Goal: Task Accomplishment & Management: Complete application form

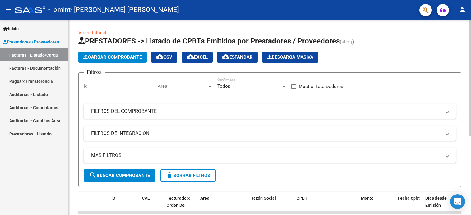
click at [100, 34] on link "Video tutorial" at bounding box center [92, 33] width 28 height 6
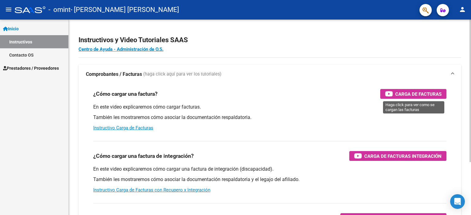
click at [395, 95] on div "Carga de Facturas" at bounding box center [413, 94] width 56 height 10
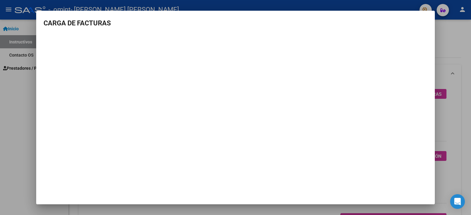
click at [453, 44] on div at bounding box center [235, 107] width 471 height 215
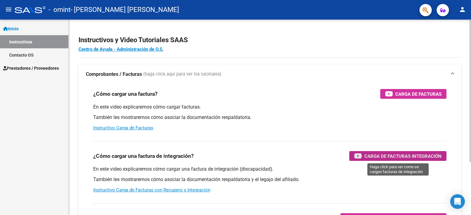
click at [390, 158] on span "Carga de Facturas Integración" at bounding box center [402, 157] width 77 height 8
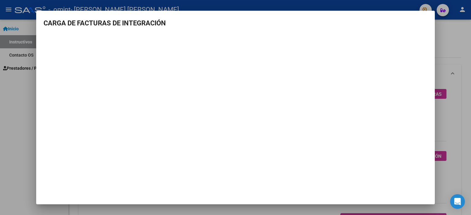
click at [450, 38] on div at bounding box center [235, 107] width 471 height 215
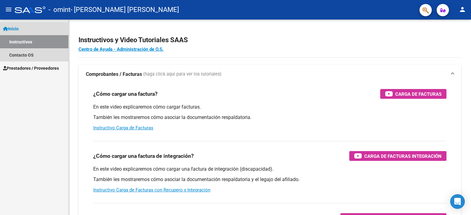
click at [14, 27] on span "Inicio" at bounding box center [11, 28] width 16 height 7
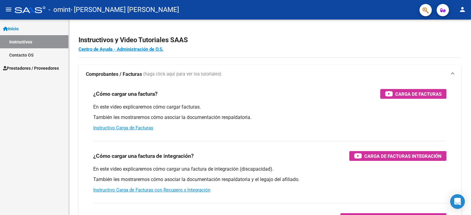
click at [14, 27] on span "Inicio" at bounding box center [11, 28] width 16 height 7
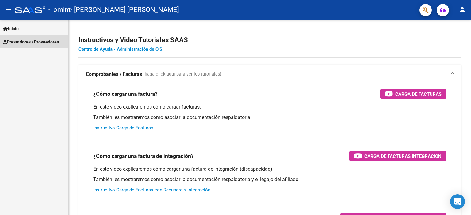
click at [17, 41] on span "Prestadores / Proveedores" at bounding box center [31, 42] width 56 height 7
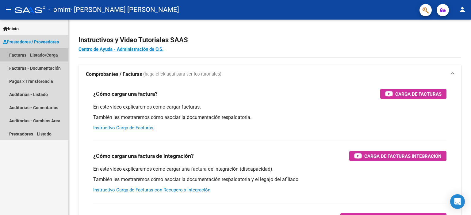
click at [15, 56] on link "Facturas - Listado/Carga" at bounding box center [34, 54] width 68 height 13
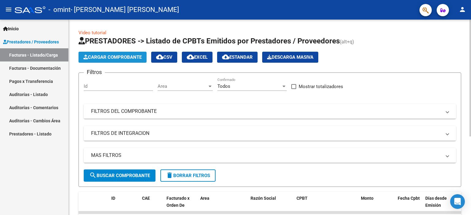
click at [105, 56] on span "Cargar Comprobante" at bounding box center [112, 58] width 58 height 6
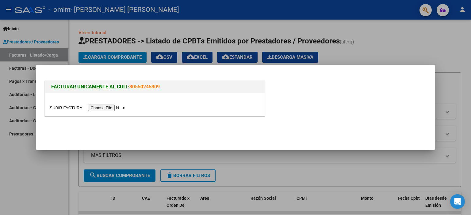
click at [123, 109] on input "file" at bounding box center [89, 108] width 78 height 6
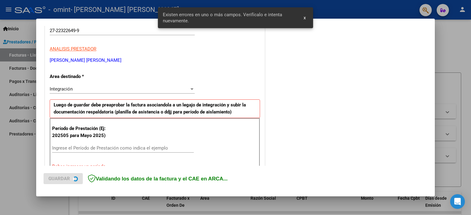
scroll to position [131, 0]
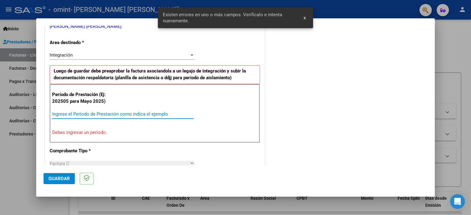
click at [121, 112] on input "Ingrese el Período de Prestación como indica el ejemplo" at bounding box center [123, 115] width 142 height 6
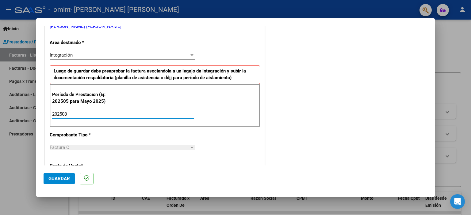
type input "202508"
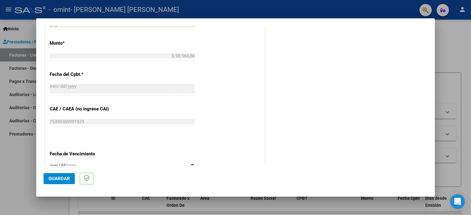
scroll to position [318, 0]
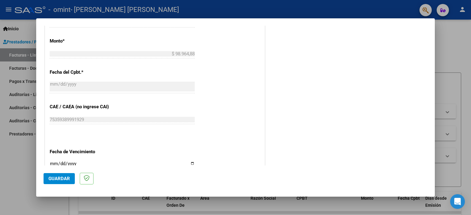
click at [60, 179] on span "Guardar" at bounding box center [58, 179] width 21 height 6
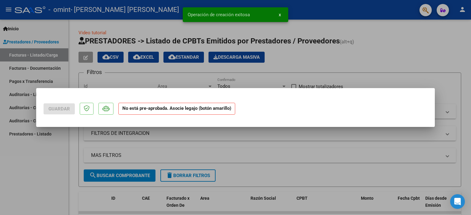
scroll to position [0, 0]
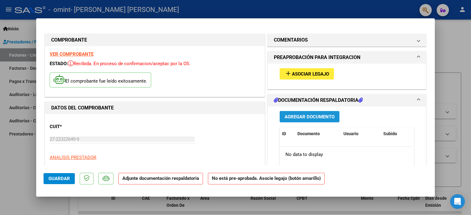
click at [306, 118] on span "Agregar Documento" at bounding box center [309, 117] width 50 height 6
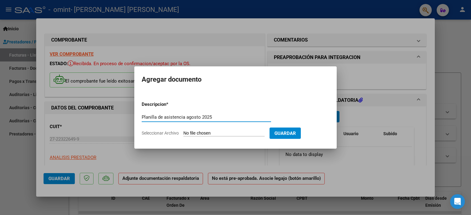
type input "Planilla de asistencia agosto 2025"
click at [246, 132] on input "Seleccionar Archivo" at bounding box center [223, 134] width 81 height 6
type input "C:\fakepath\[PERSON_NAME] asistencia agosto.jpg"
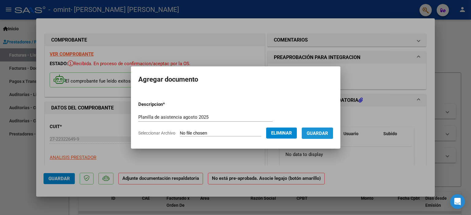
click at [322, 135] on span "Guardar" at bounding box center [316, 134] width 21 height 6
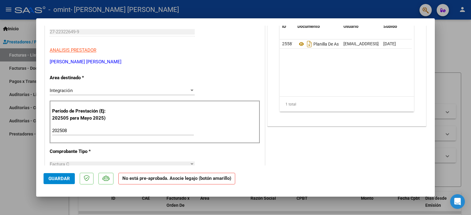
scroll to position [129, 0]
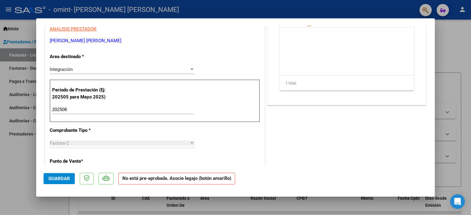
click at [64, 180] on span "Guardar" at bounding box center [58, 179] width 21 height 6
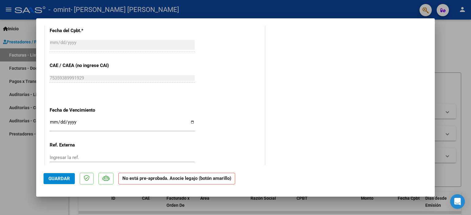
scroll to position [0, 0]
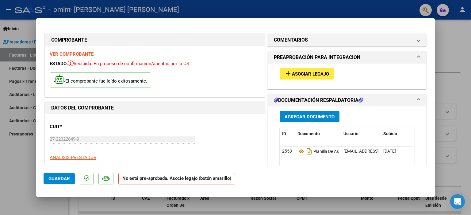
click at [204, 180] on strong "No está pre-aprobada. Asocie legajo (botón amarillo)" at bounding box center [176, 179] width 117 height 12
click at [310, 74] on span "Asociar Legajo" at bounding box center [310, 74] width 37 height 6
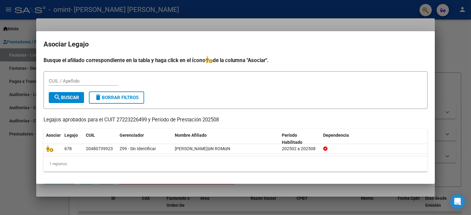
click at [340, 9] on div at bounding box center [235, 107] width 471 height 215
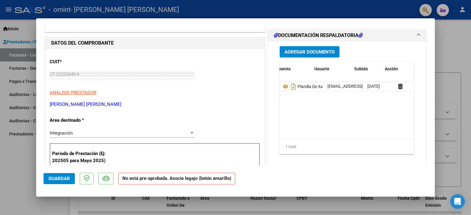
scroll to position [0, 30]
click at [441, 38] on div at bounding box center [235, 107] width 471 height 215
type input "$ 0,00"
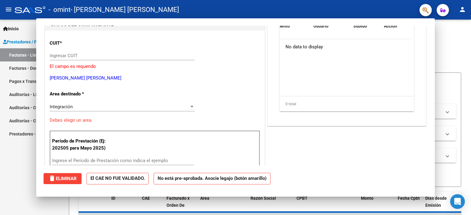
scroll to position [0, 0]
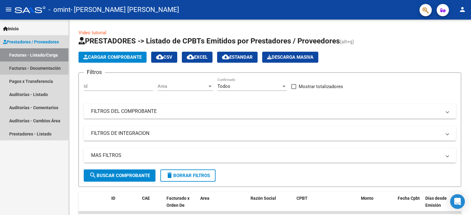
click at [25, 69] on link "Facturas - Documentación" at bounding box center [34, 68] width 68 height 13
